Goal: Navigation & Orientation: Understand site structure

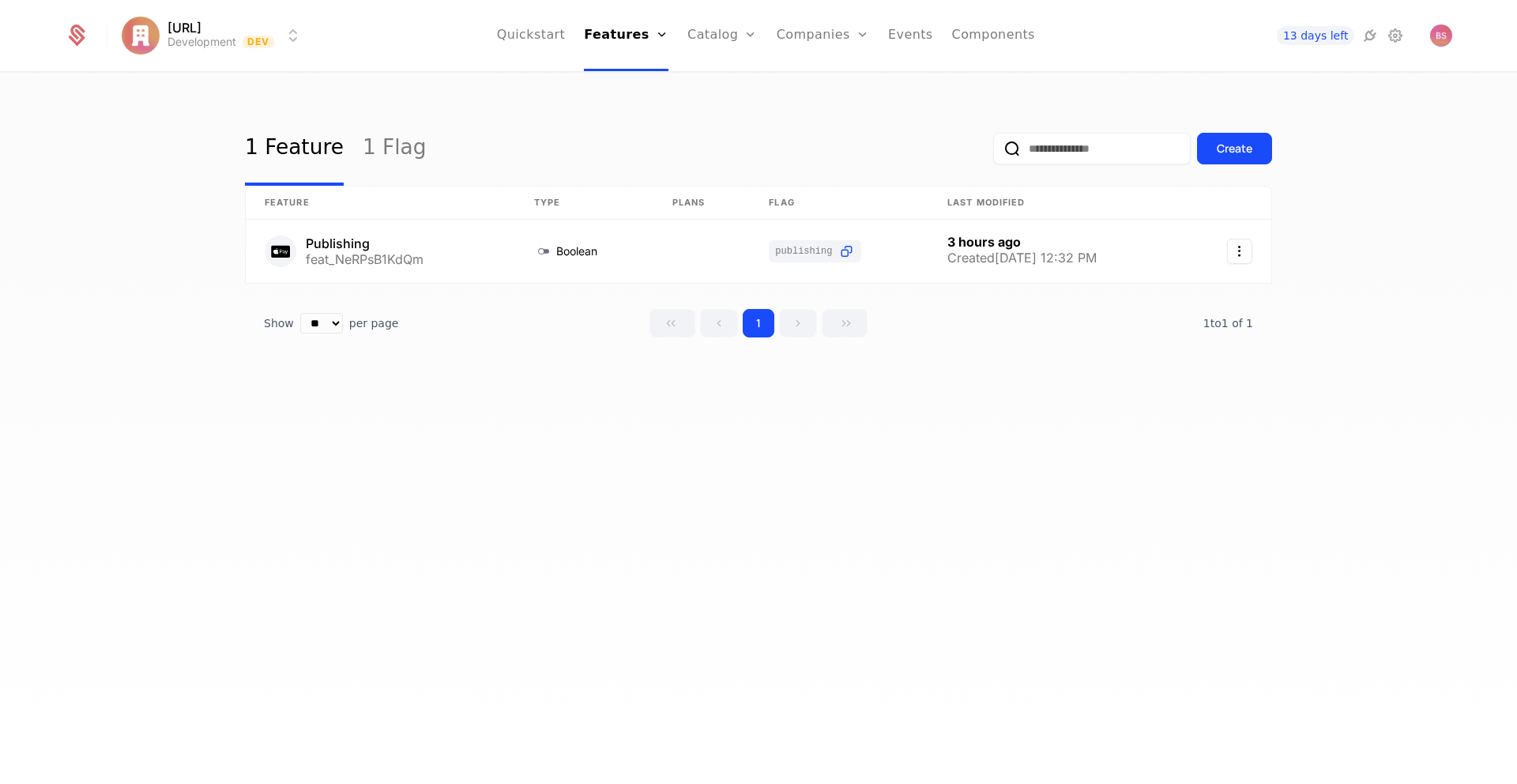
click at [695, 127] on div "1 Feature 1 Flag Create" at bounding box center [758, 148] width 1027 height 74
click at [718, 42] on link "Catalog" at bounding box center [723, 35] width 70 height 71
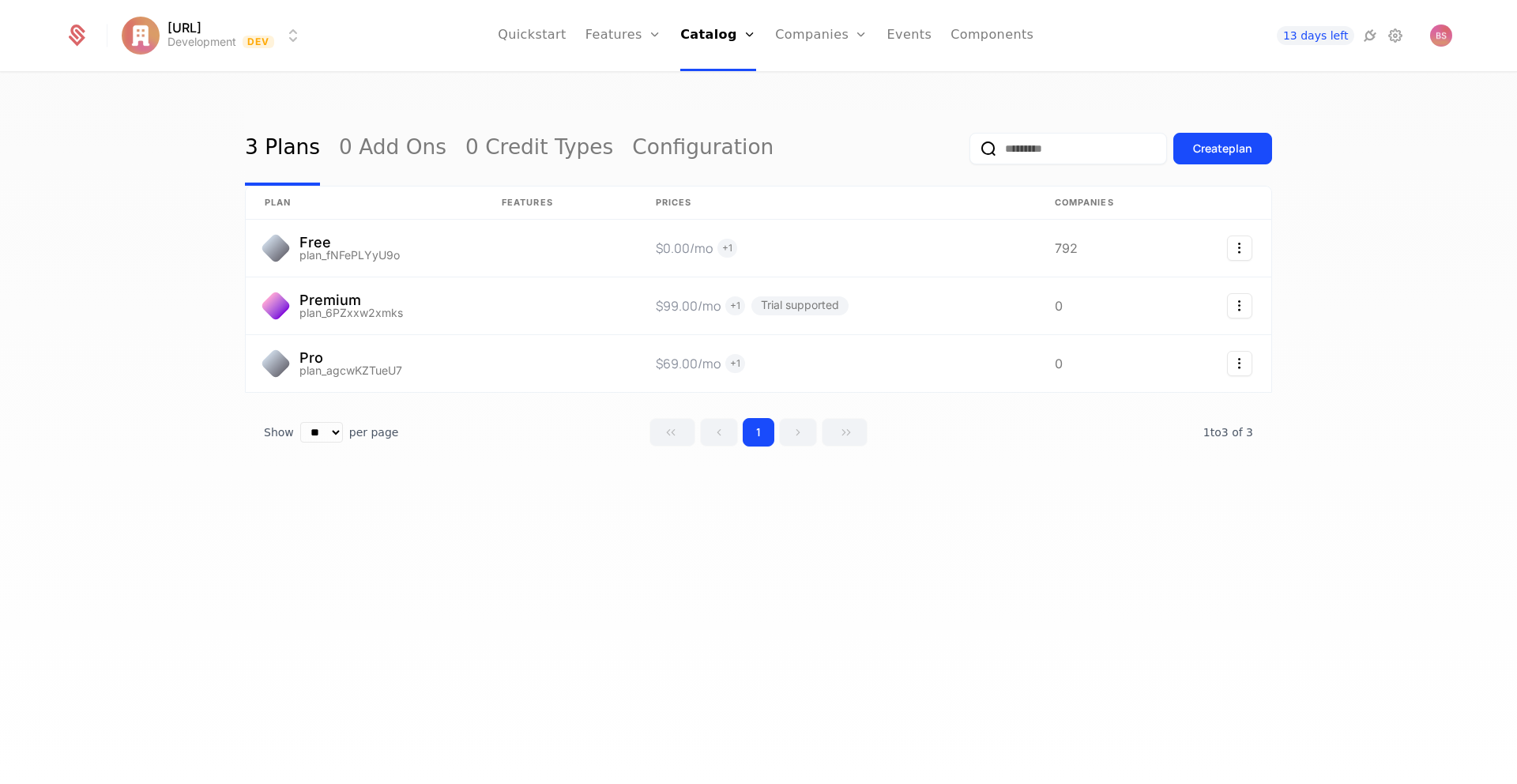
click at [649, 46] on link "Features" at bounding box center [623, 35] width 76 height 71
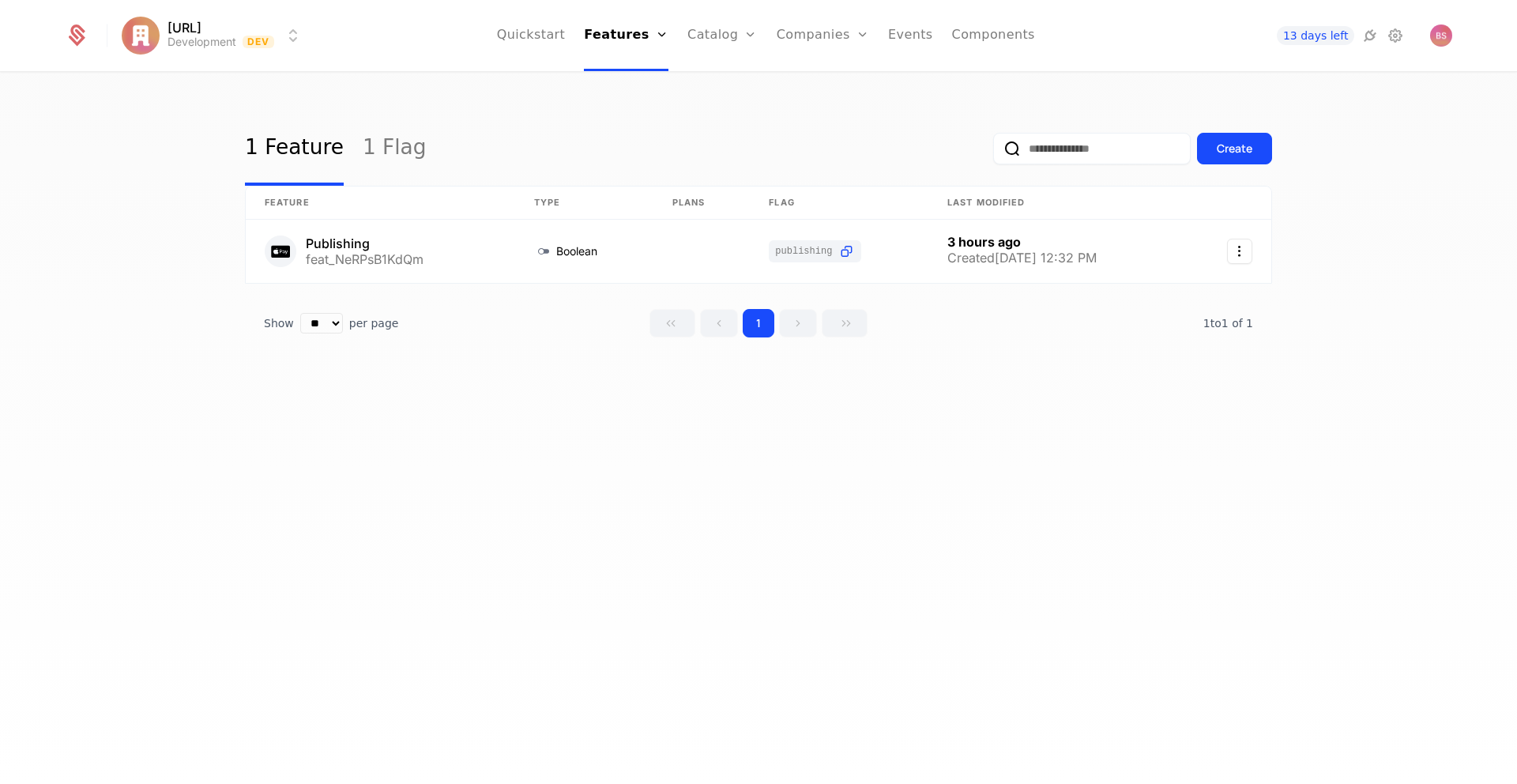
click at [801, 35] on link "Companies" at bounding box center [823, 35] width 92 height 71
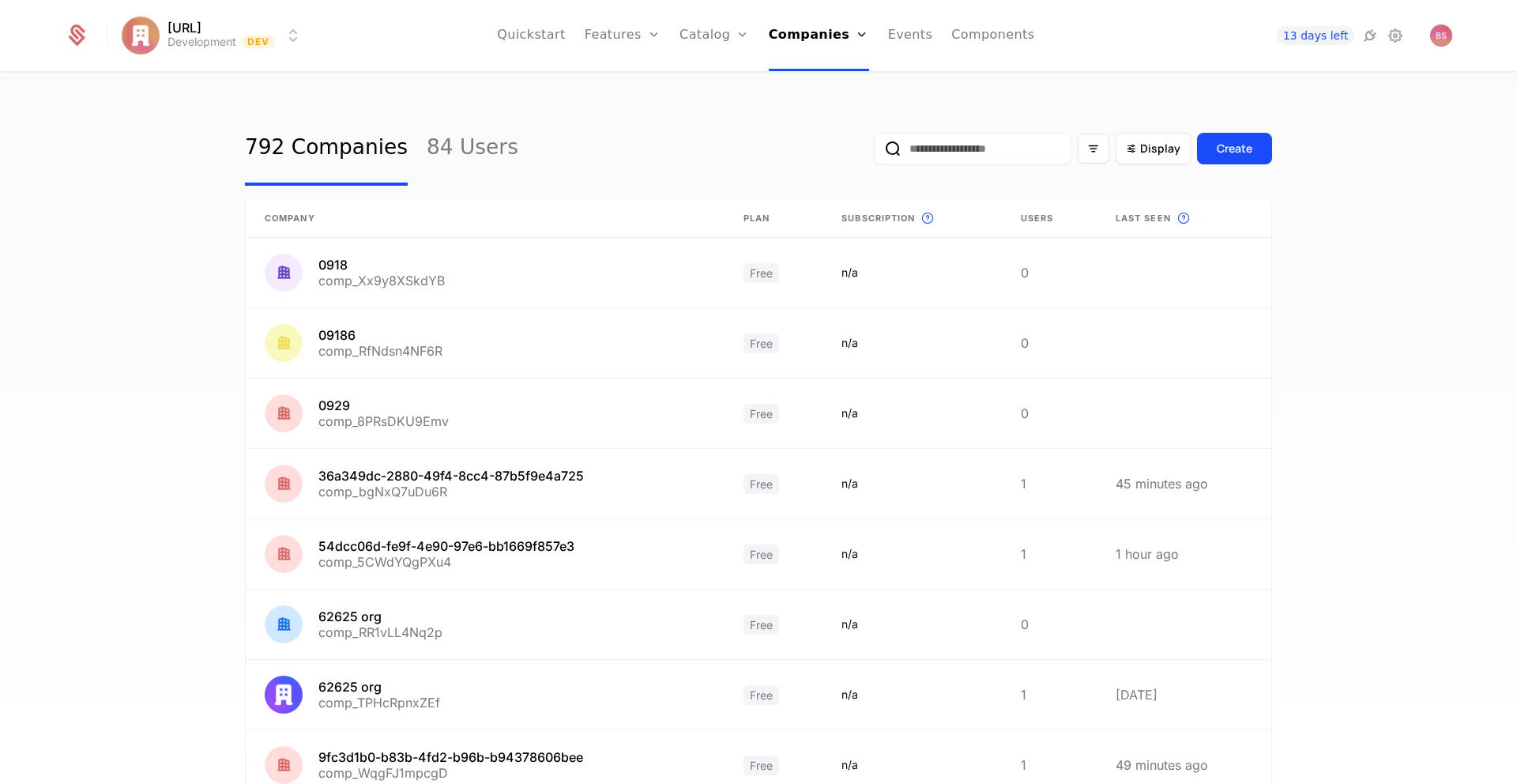
click at [912, 38] on link "Events" at bounding box center [910, 35] width 45 height 71
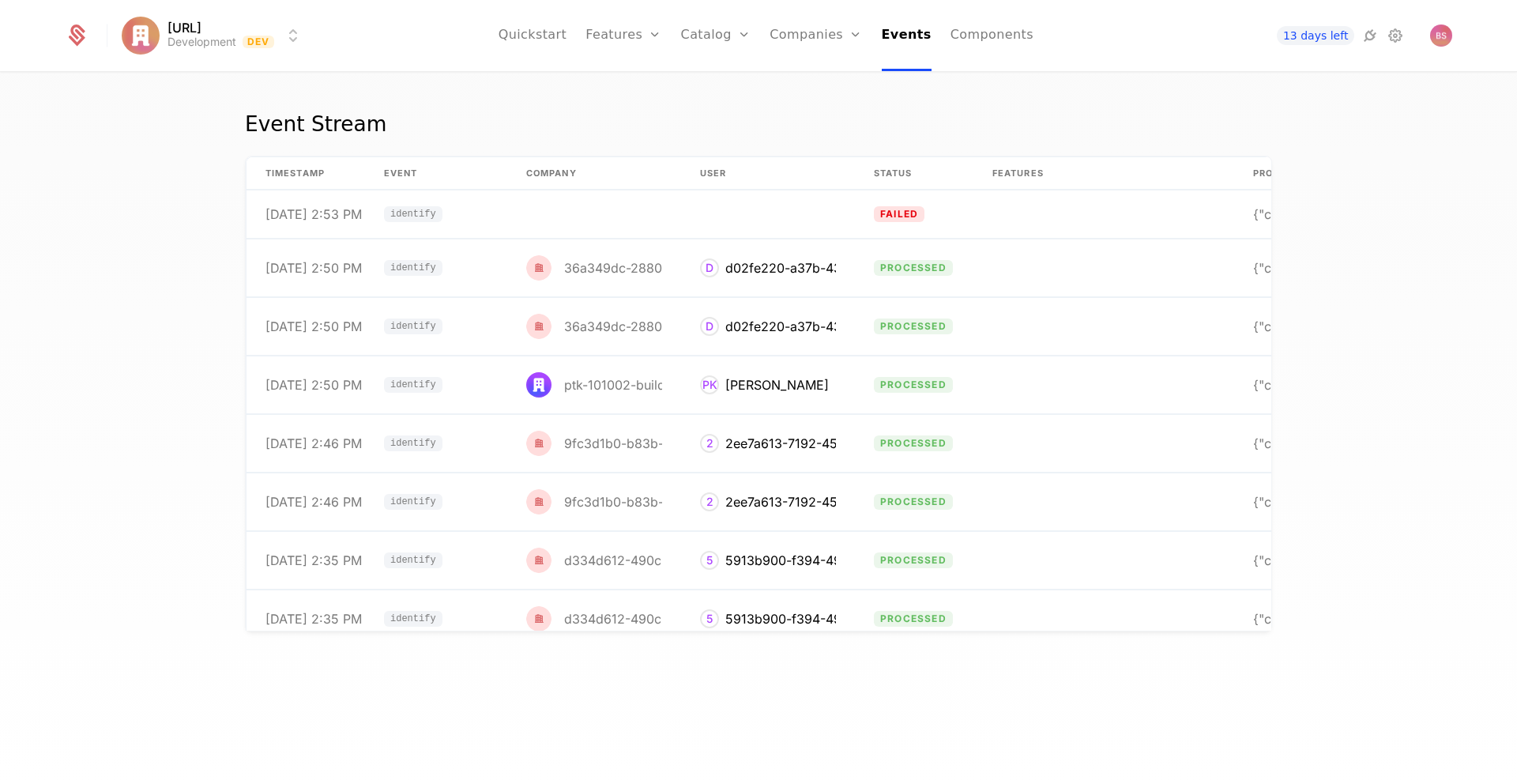
click at [1002, 38] on link "Components" at bounding box center [992, 35] width 83 height 71
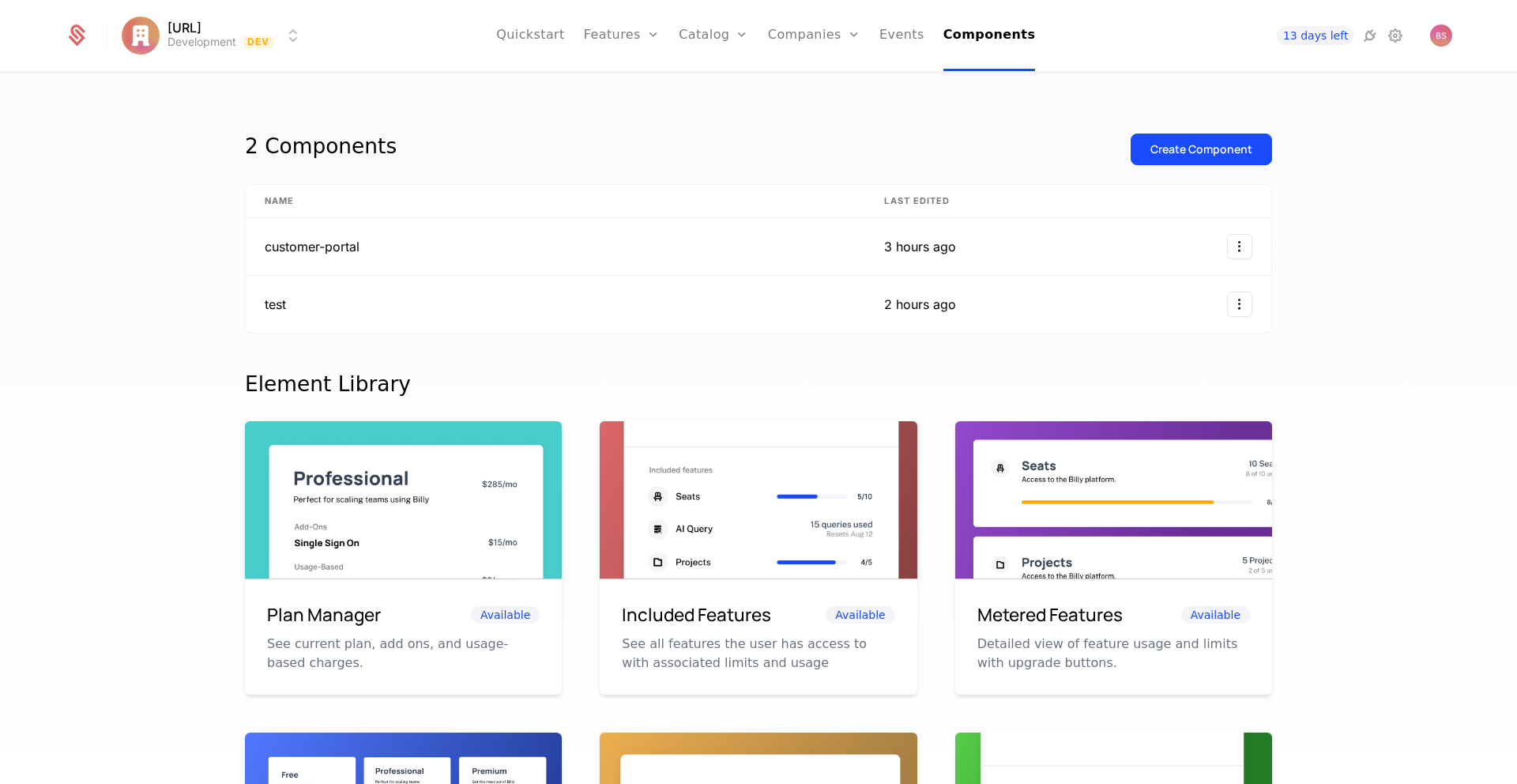
click at [960, 159] on div "2 Components Create Component" at bounding box center [758, 159] width 1027 height 50
